Goal: Task Accomplishment & Management: Manage account settings

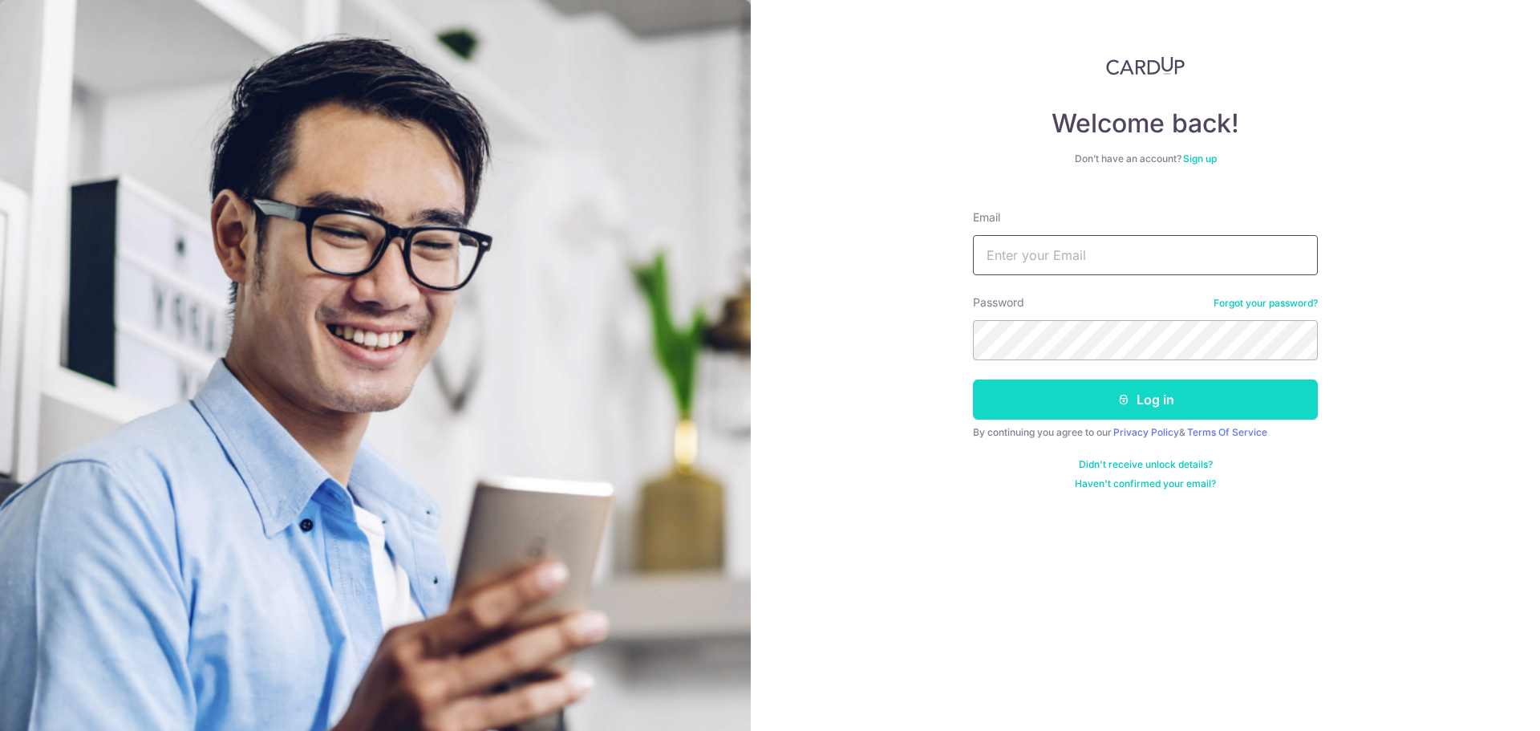
type input "[PERSON_NAME][EMAIL_ADDRESS][PERSON_NAME][DOMAIN_NAME]"
click at [1046, 405] on button "Log in" at bounding box center [1145, 399] width 345 height 40
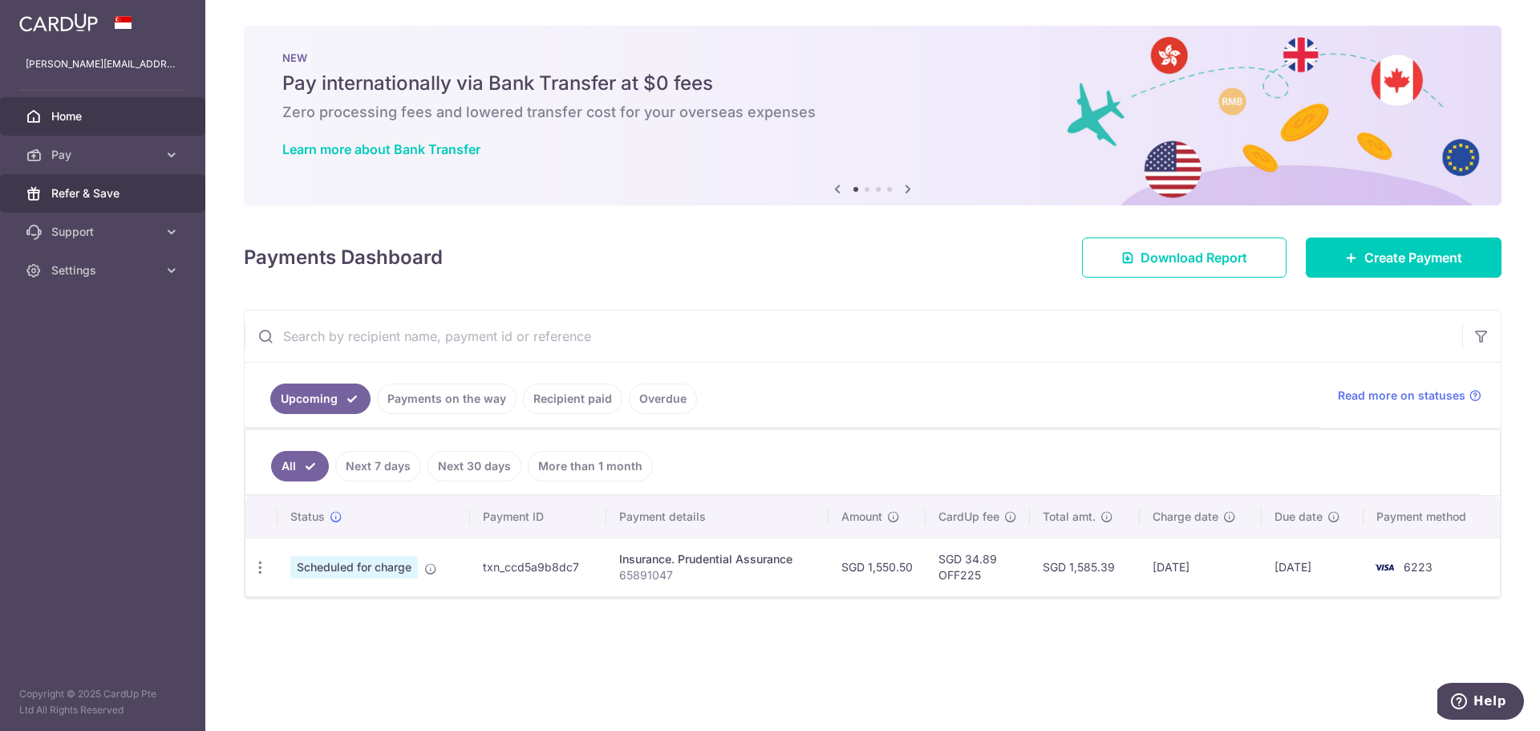
click at [133, 197] on span "Refer & Save" at bounding box center [104, 193] width 106 height 16
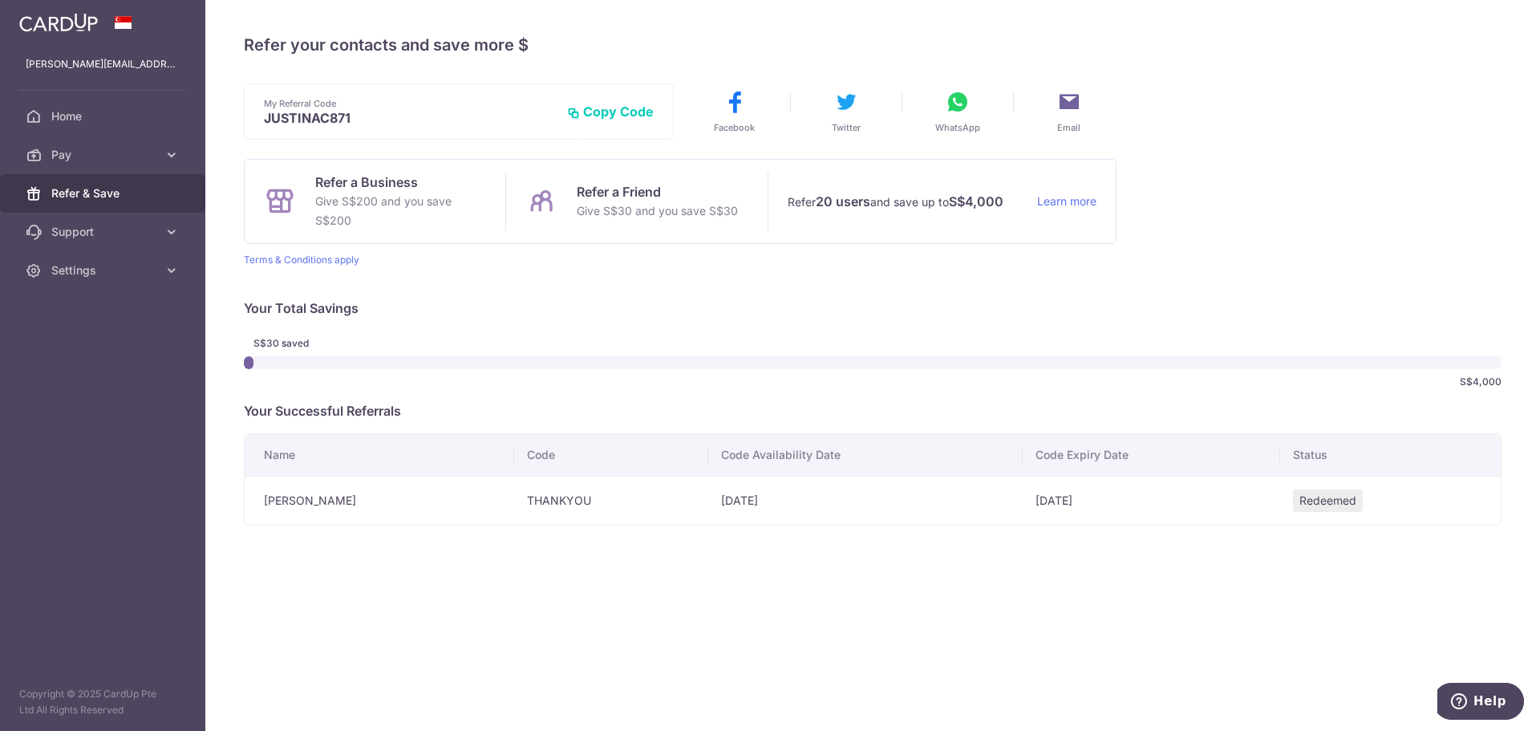
click at [606, 106] on button "Copy Code" at bounding box center [610, 111] width 87 height 16
click at [136, 271] on span "Settings" at bounding box center [104, 270] width 106 height 16
click at [86, 354] on span "Logout" at bounding box center [104, 347] width 106 height 16
